Goal: Purchase product/service

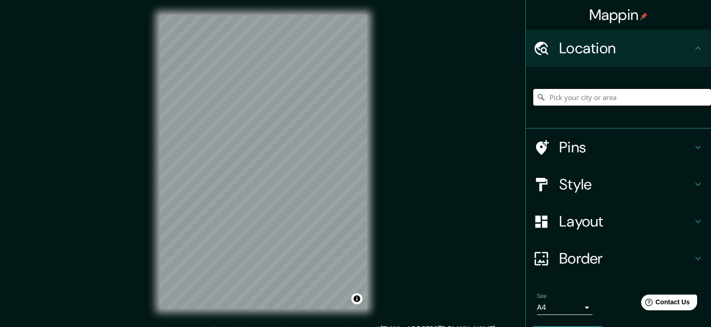
click at [599, 97] on input "Pick your city or area" at bounding box center [622, 97] width 178 height 17
click at [562, 98] on input "Pick your city or area" at bounding box center [622, 97] width 178 height 17
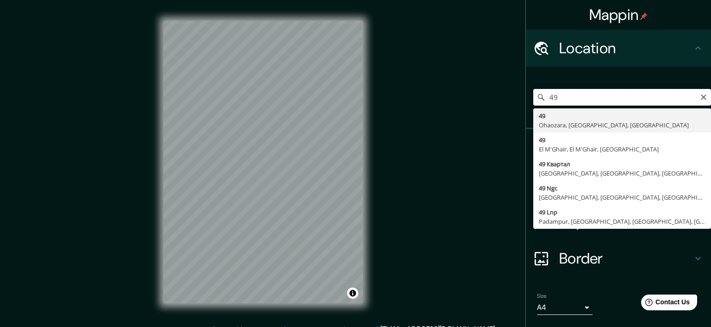
drag, startPoint x: 567, startPoint y: 96, endPoint x: 489, endPoint y: 95, distance: 77.3
click at [533, 95] on input "49" at bounding box center [622, 97] width 178 height 17
paste input "Mozart St"
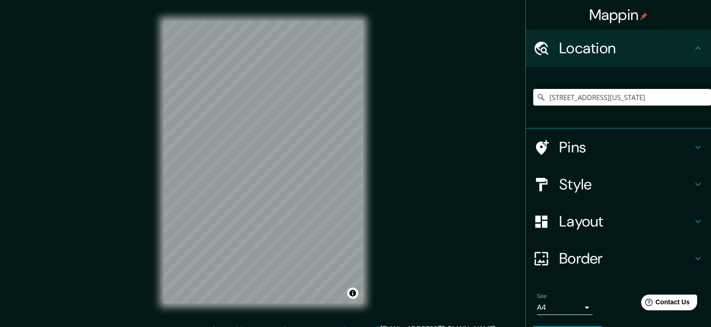
type input "[STREET_ADDRESS][US_STATE]"
click at [698, 44] on icon at bounding box center [698, 48] width 11 height 11
click at [697, 148] on icon at bounding box center [699, 147] width 6 height 3
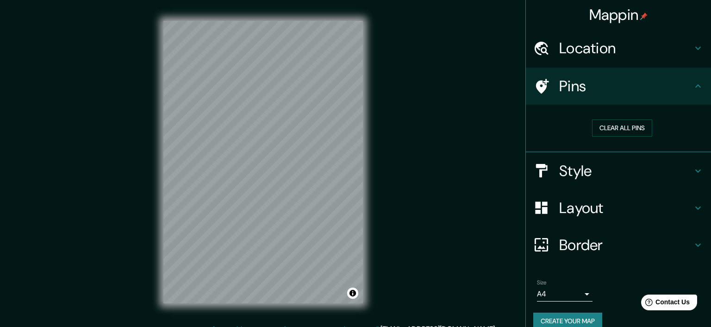
click at [534, 85] on icon at bounding box center [541, 86] width 16 height 16
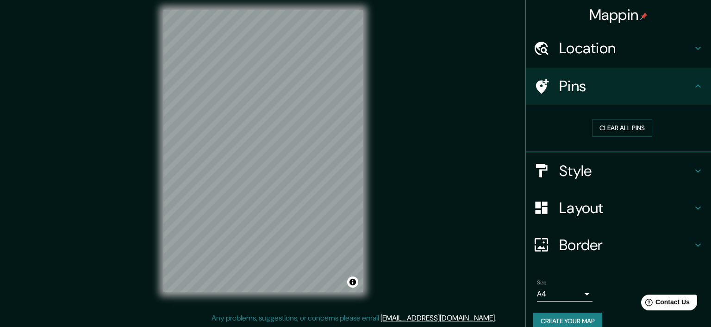
scroll to position [12, 0]
click at [568, 245] on h4 "Border" at bounding box center [625, 245] width 133 height 19
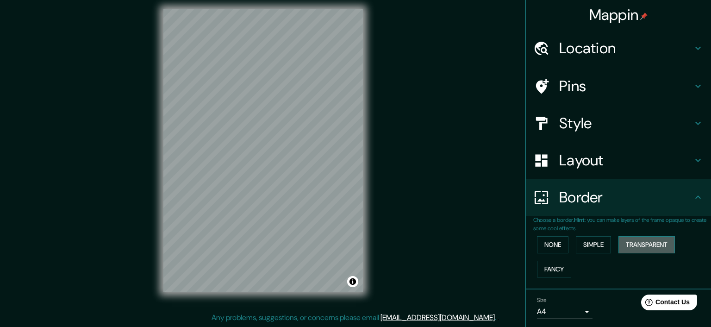
click at [639, 245] on button "Transparent" at bounding box center [647, 244] width 56 height 17
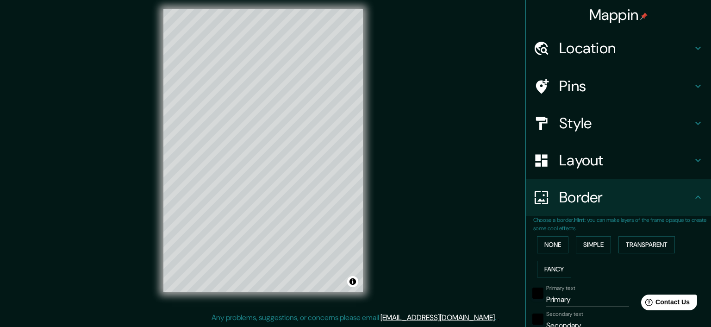
click at [694, 124] on icon at bounding box center [698, 123] width 11 height 11
type input "207"
type input "34"
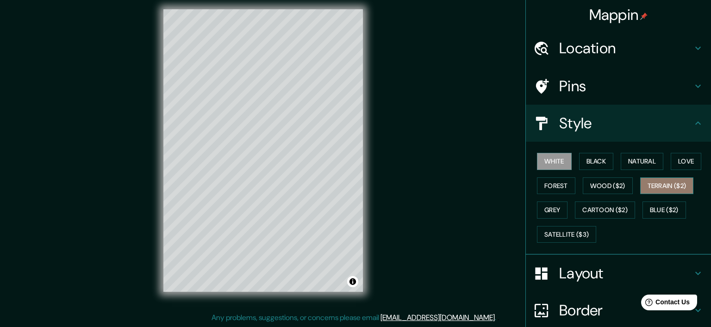
click at [662, 181] on button "Terrain ($2)" at bounding box center [667, 185] width 54 height 17
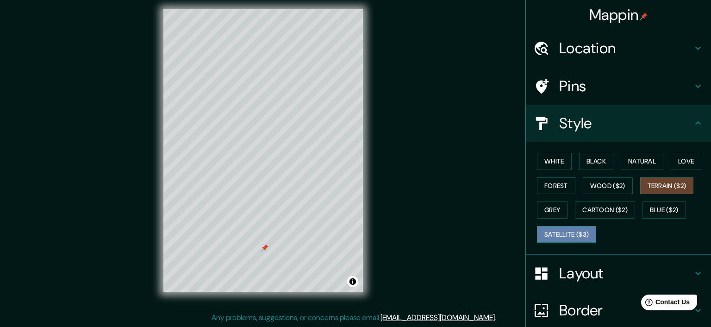
click at [564, 232] on button "Satellite ($3)" at bounding box center [566, 234] width 59 height 17
